Goal: Task Accomplishment & Management: Complete application form

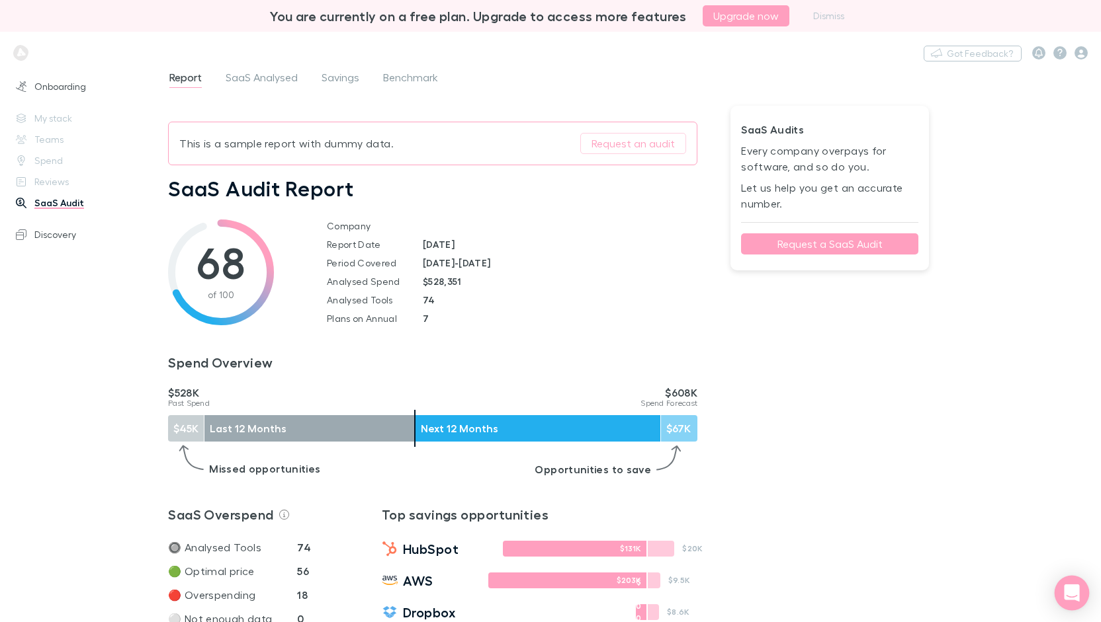
click at [1078, 589] on icon "Open Intercom Messenger" at bounding box center [1071, 593] width 17 height 17
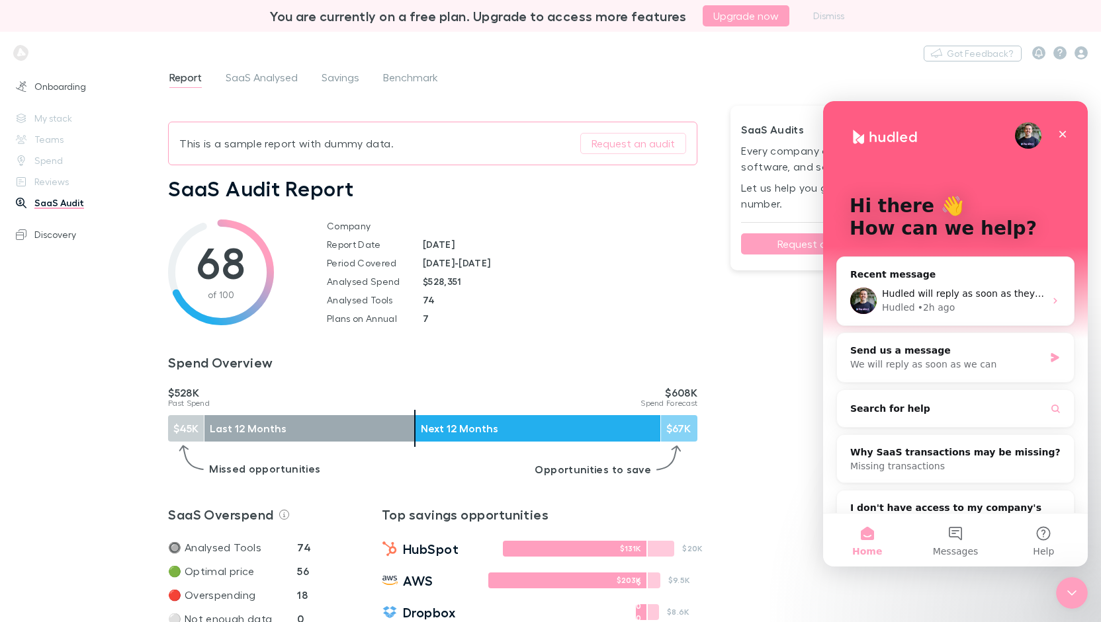
drag, startPoint x: 817, startPoint y: 375, endPoint x: 798, endPoint y: 378, distance: 20.0
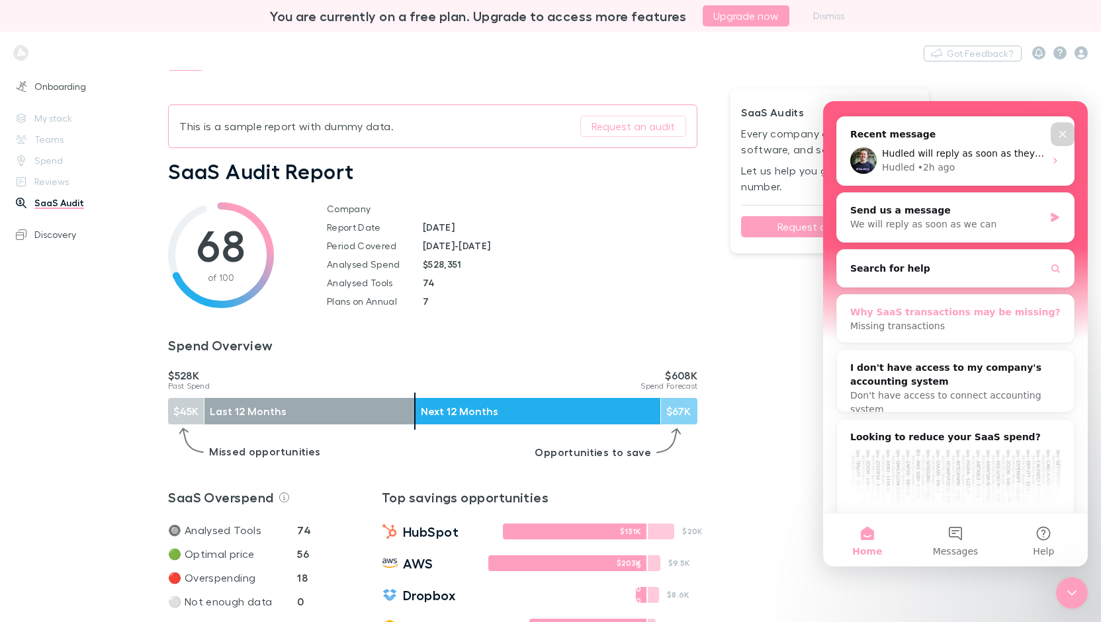
scroll to position [141, 0]
click at [57, 230] on link "Discovery" at bounding box center [89, 234] width 173 height 21
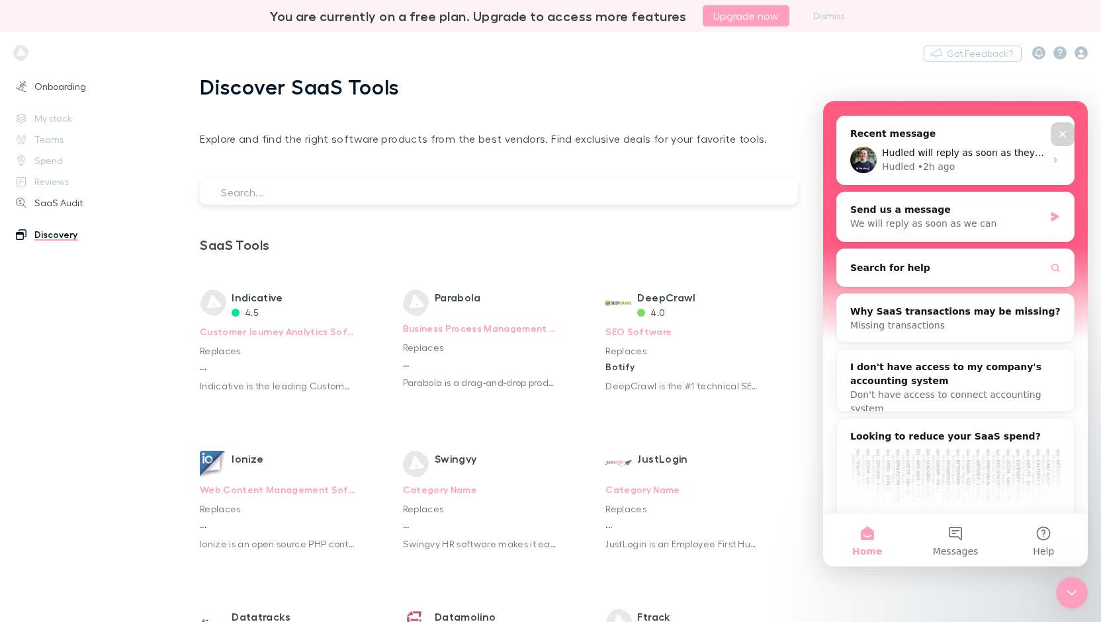
click at [157, 300] on div "Onboarding My stack Teams Spend Reviews SaaS Audit Discovery" at bounding box center [89, 342] width 178 height 538
click at [1063, 144] on div "Close" at bounding box center [1062, 134] width 24 height 24
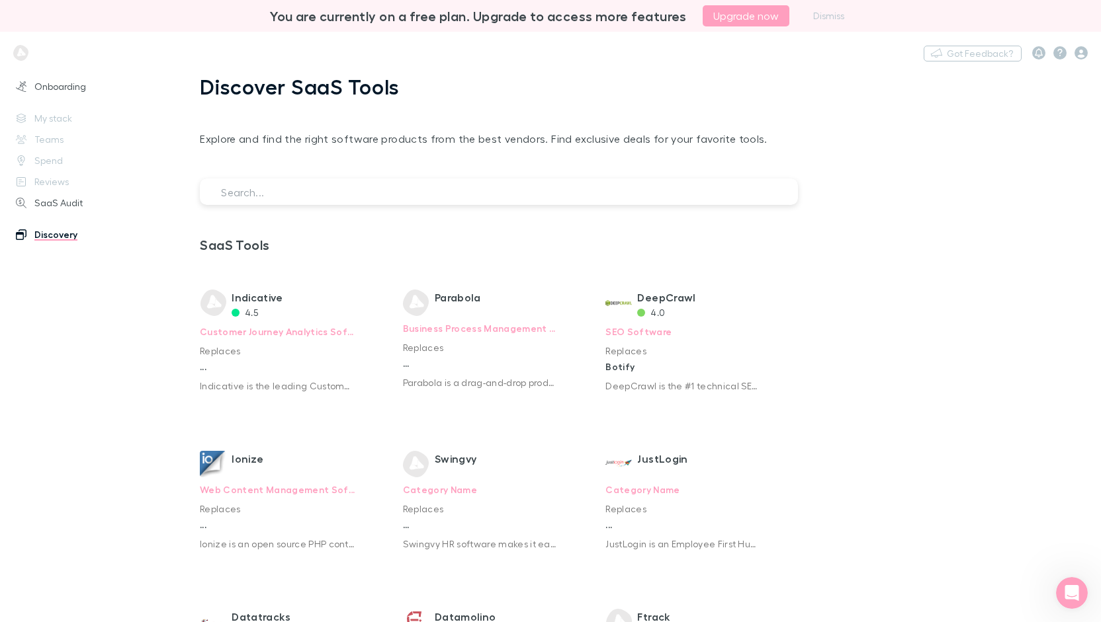
click at [65, 118] on div "Onboarding My stack Teams Spend Reviews SaaS Audit Discovery" at bounding box center [89, 342] width 178 height 538
click at [56, 122] on div "Onboarding My stack Teams Spend Reviews SaaS Audit Discovery" at bounding box center [89, 342] width 178 height 538
click at [71, 81] on link "Onboarding" at bounding box center [89, 86] width 173 height 21
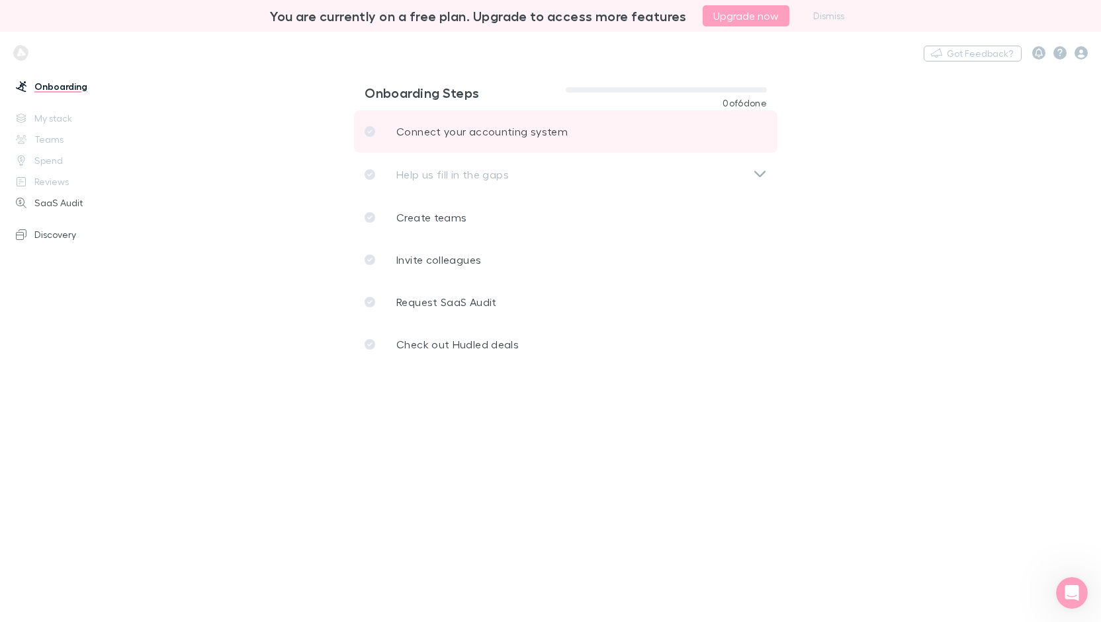
click at [457, 140] on p "Connect your accounting system" at bounding box center [481, 132] width 171 height 16
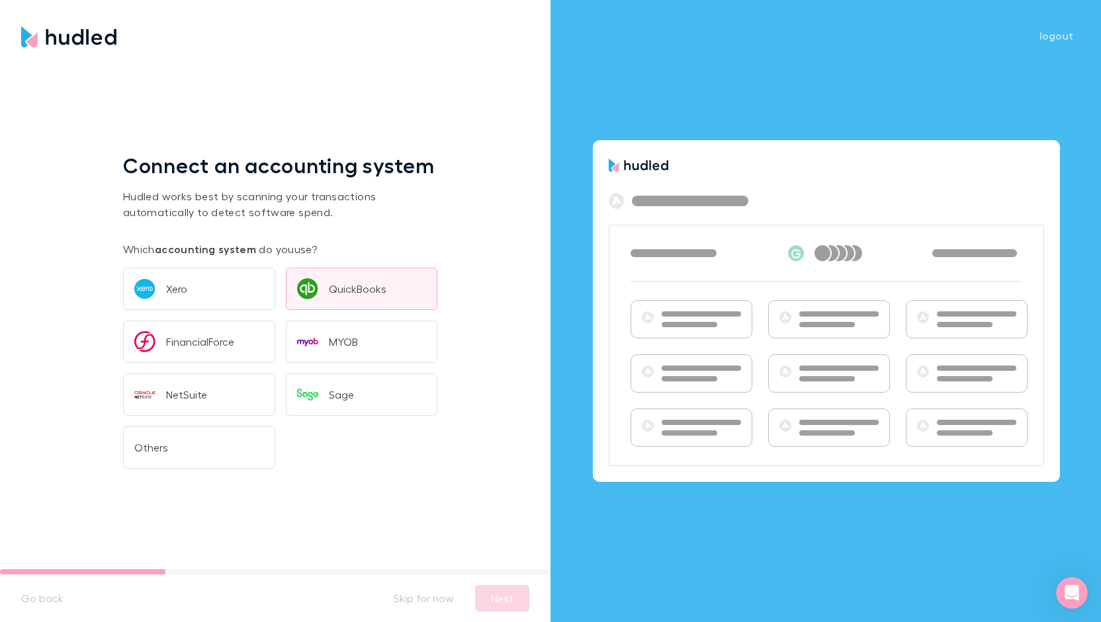
click at [351, 282] on div "QuickBooks" at bounding box center [358, 288] width 58 height 13
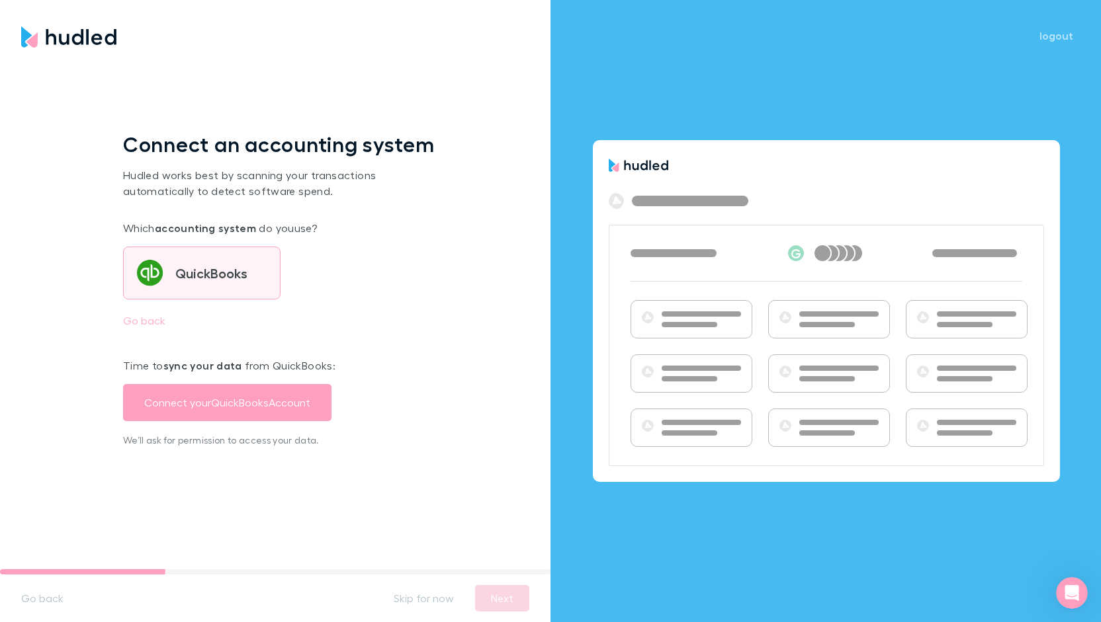
click at [205, 277] on button "QuickBooks" at bounding box center [201, 273] width 157 height 53
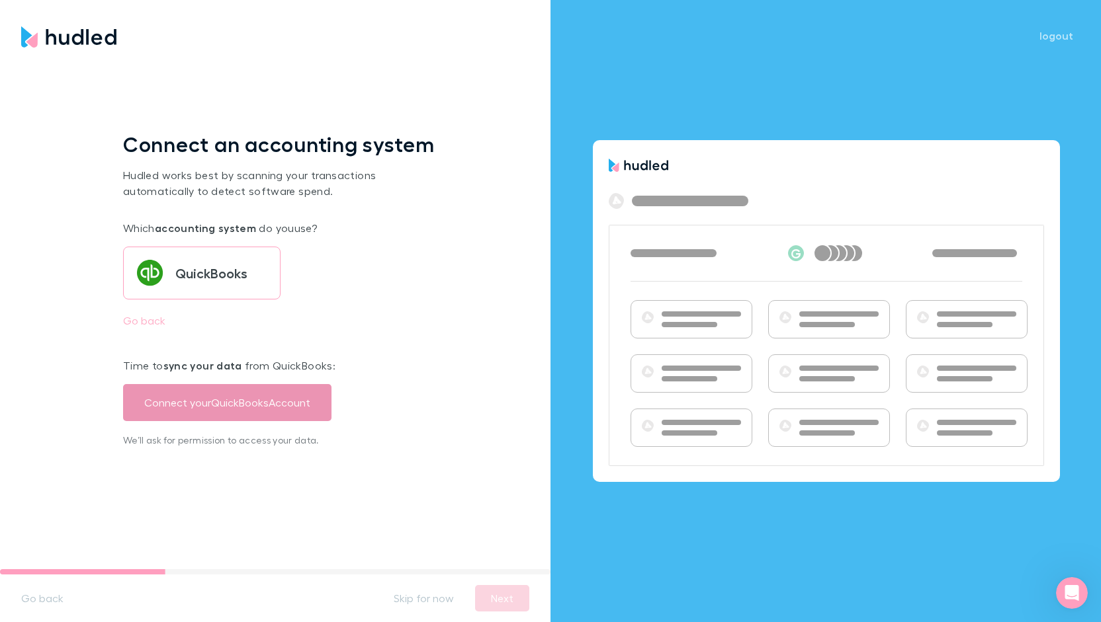
click at [233, 409] on button "Connect your QuickBooks Account" at bounding box center [227, 402] width 208 height 37
